Goal: Information Seeking & Learning: Learn about a topic

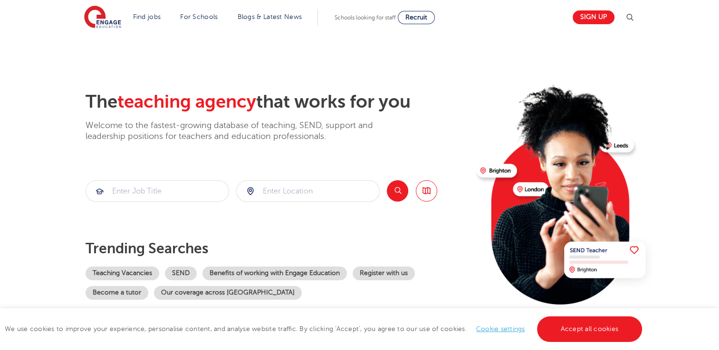
scroll to position [72, 0]
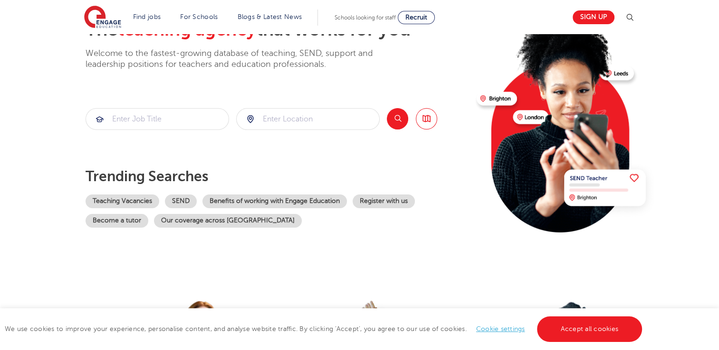
click at [179, 187] on section "Trending searches Teaching Vacancies SEND Benefits of working with Engage Educa…" at bounding box center [276, 198] width 383 height 60
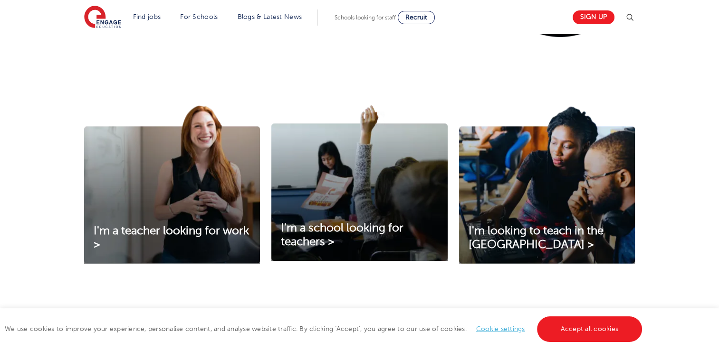
scroll to position [271, 0]
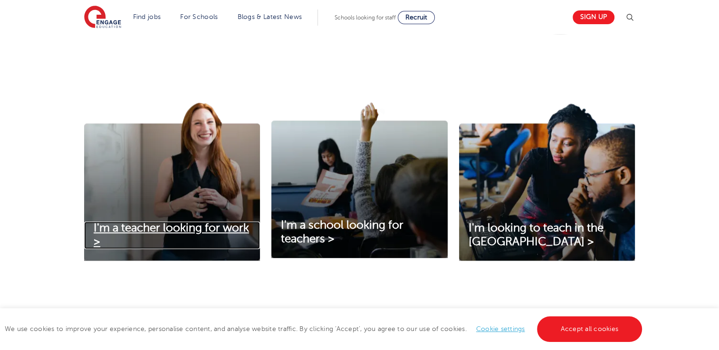
click at [215, 227] on span "I'm a teacher looking for work >" at bounding box center [171, 235] width 155 height 27
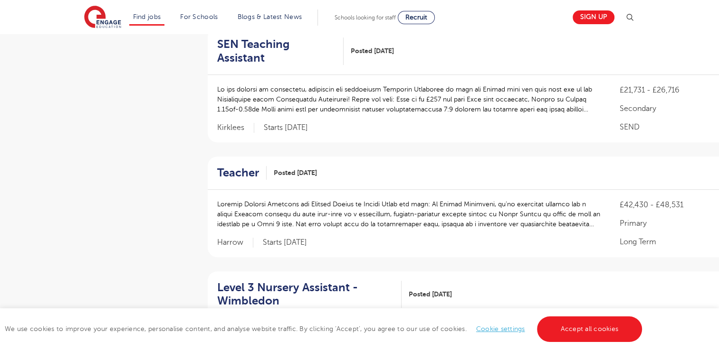
scroll to position [361, 0]
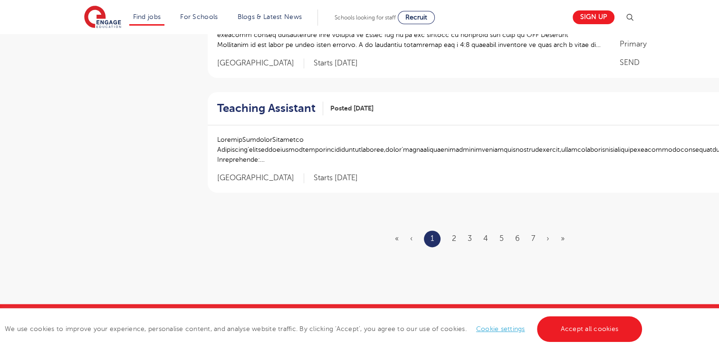
scroll to position [1169, 0]
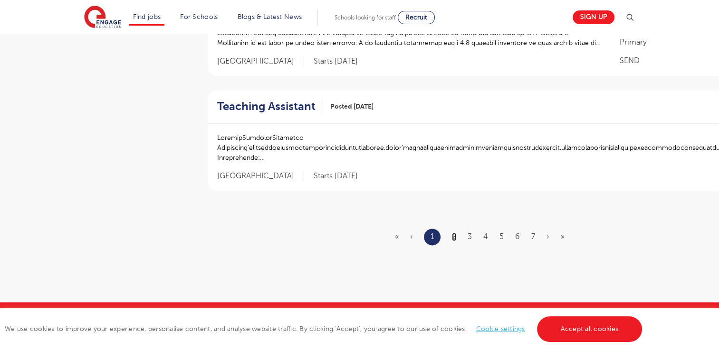
click at [453, 233] on link "2" at bounding box center [454, 237] width 4 height 9
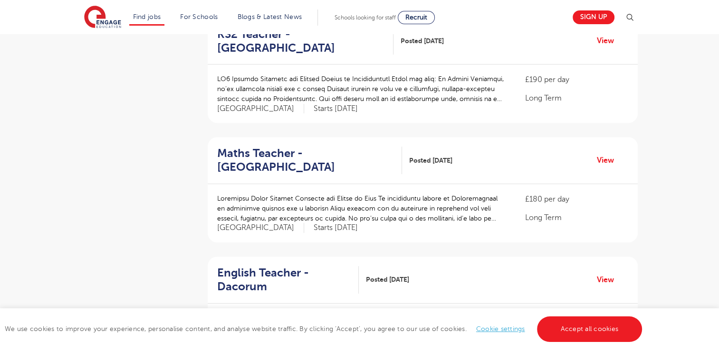
scroll to position [486, 0]
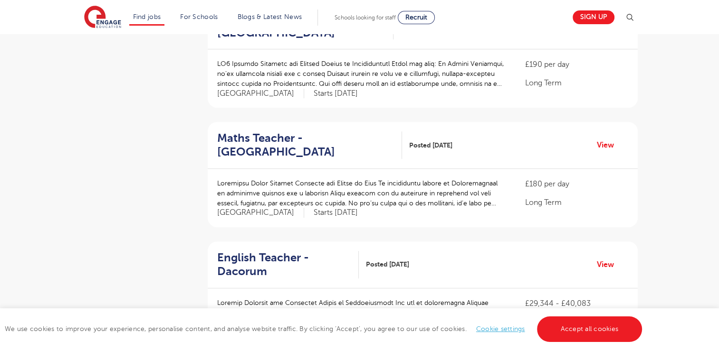
click at [450, 197] on div at bounding box center [361, 198] width 289 height 39
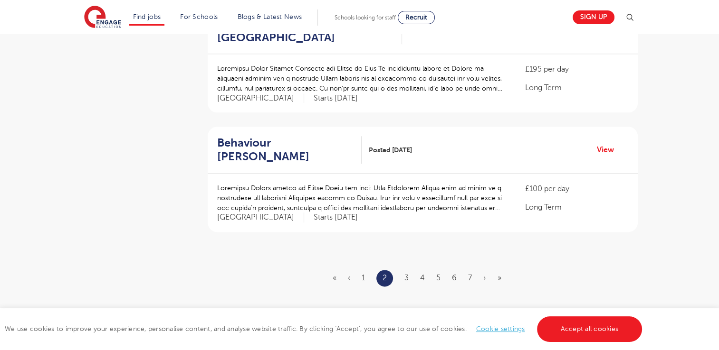
scroll to position [1079, 0]
click at [407, 274] on link "3" at bounding box center [406, 278] width 4 height 9
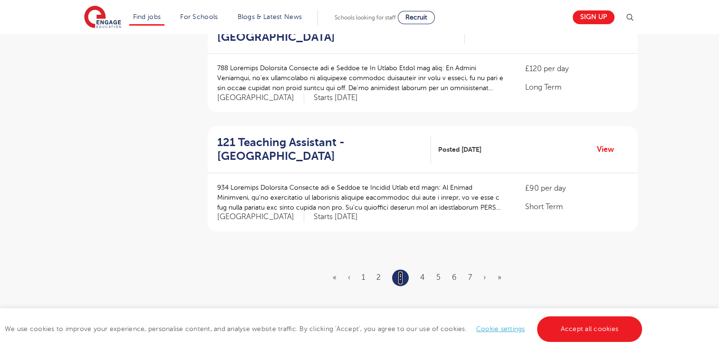
scroll to position [0, 0]
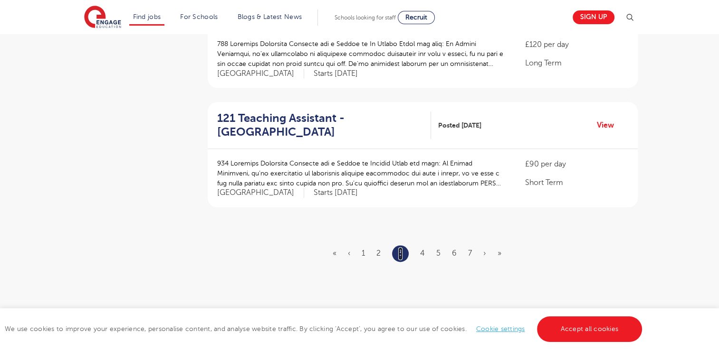
scroll to position [1104, 0]
click at [421, 249] on link "4" at bounding box center [422, 253] width 5 height 9
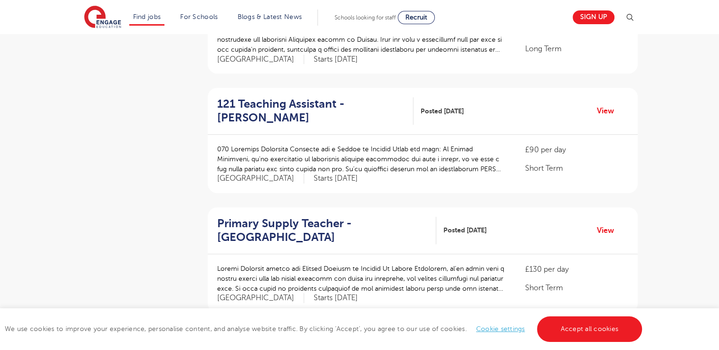
scroll to position [536, 0]
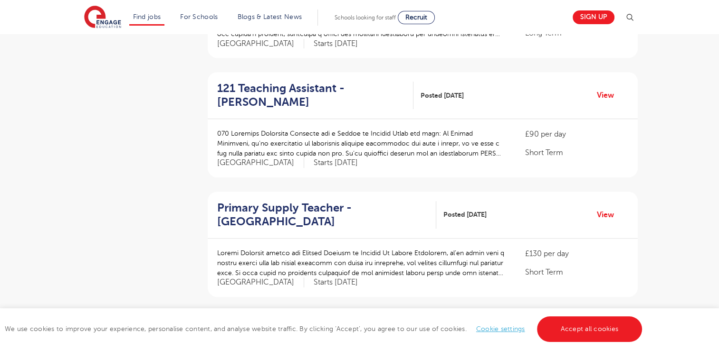
drag, startPoint x: 421, startPoint y: 235, endPoint x: 134, endPoint y: 242, distance: 287.0
click at [134, 242] on aside "Filters Start Date October 103 November 70 January 5 Show more County London 48…" at bounding box center [134, 222] width 104 height 1290
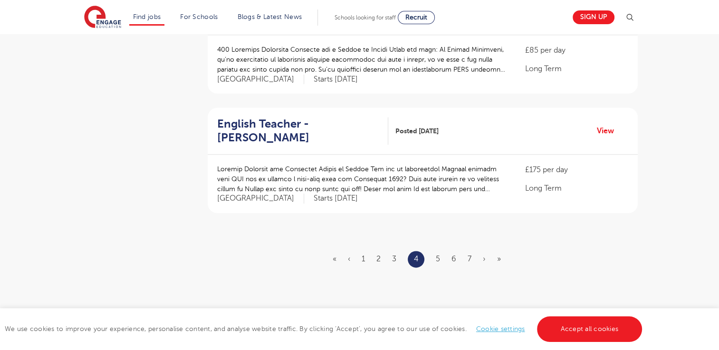
scroll to position [1097, 0]
click at [439, 256] on link "5" at bounding box center [438, 260] width 4 height 9
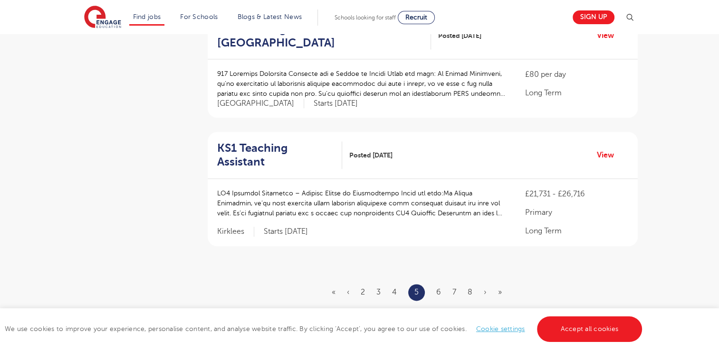
scroll to position [1096, 0]
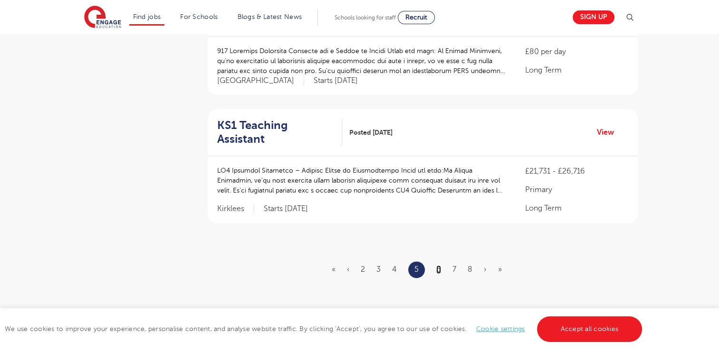
click at [440, 265] on link "6" at bounding box center [438, 269] width 5 height 9
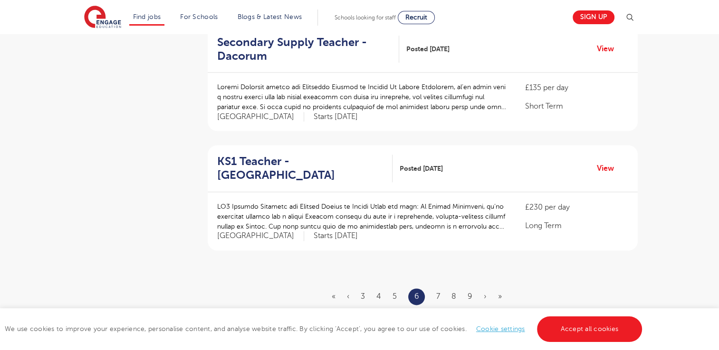
scroll to position [0, 0]
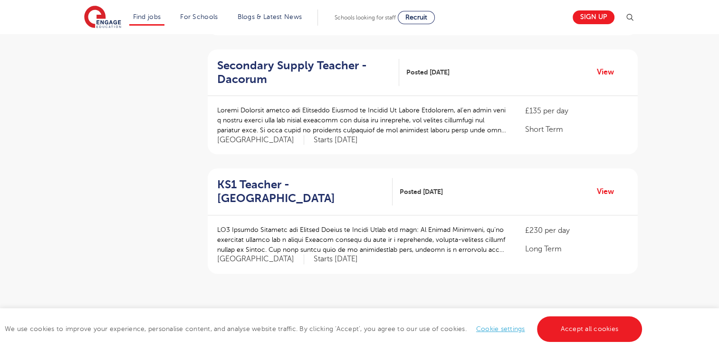
scroll to position [1073, 0]
click at [438, 315] on link "7" at bounding box center [438, 319] width 4 height 9
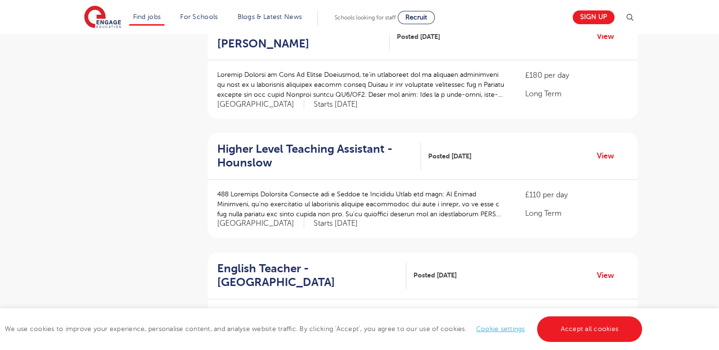
scroll to position [483, 0]
